Goal: Check status: Check status

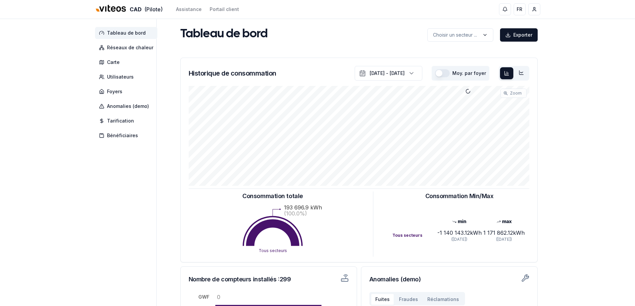
click at [43, 149] on div "CAD (Pilote) Assistance Portail client FR [PERSON_NAME] Tableau de bord Réseaux…" at bounding box center [317, 206] width 635 height 413
click at [124, 49] on span "Réseaux de chaleur" at bounding box center [130, 47] width 46 height 7
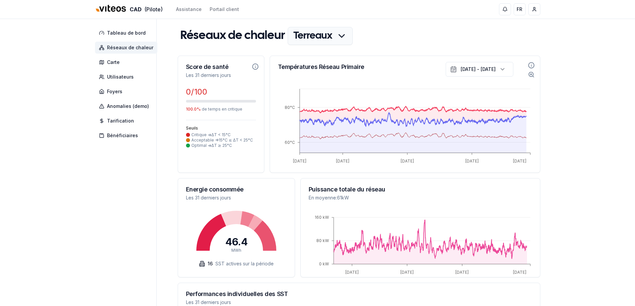
click at [326, 36] on html "CAD (Pilote) Assistance Portail client FR [PERSON_NAME] Tableau de bord Réseaux…" at bounding box center [317, 239] width 635 height 479
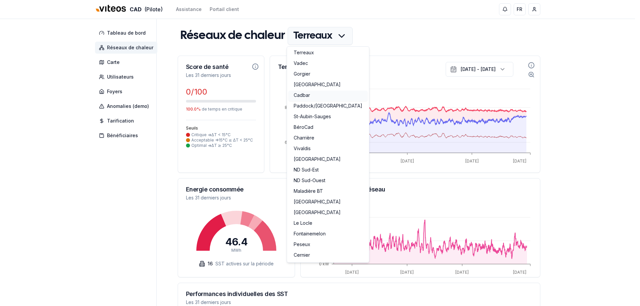
click at [307, 93] on link "Cadbar" at bounding box center [327, 96] width 79 height 11
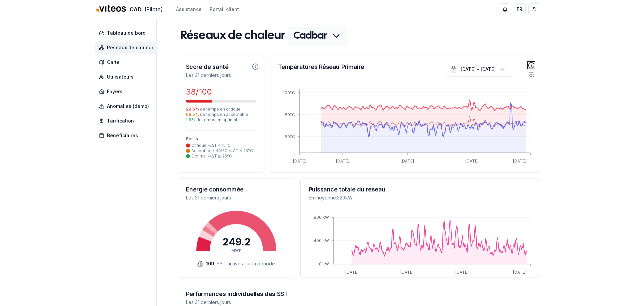
click at [533, 63] on circle "Informations sur la température" at bounding box center [531, 66] width 6 height 6
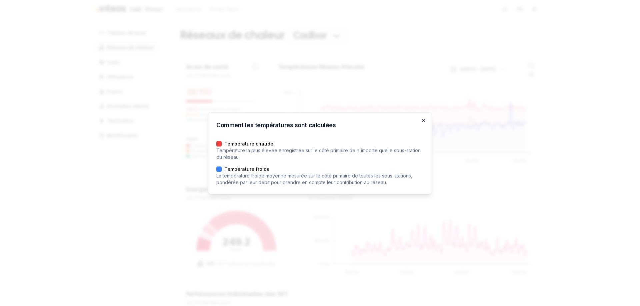
click at [426, 121] on icon "button" at bounding box center [423, 120] width 5 height 5
